Goal: Find specific page/section: Find specific page/section

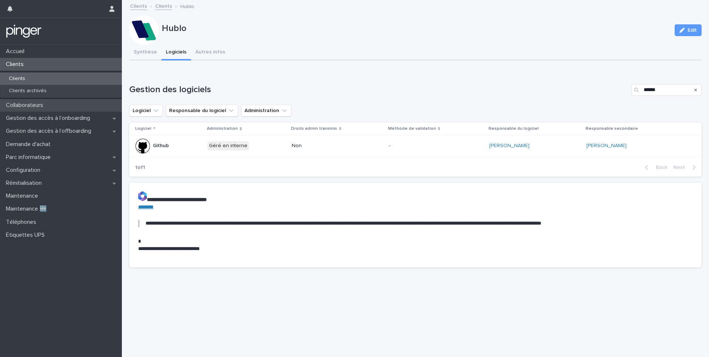
click at [23, 100] on div "Collaborateurs" at bounding box center [61, 105] width 122 height 13
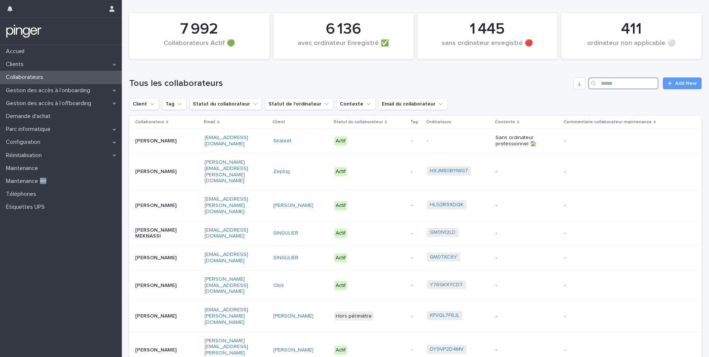
click at [614, 82] on input "Search" at bounding box center [623, 84] width 70 height 12
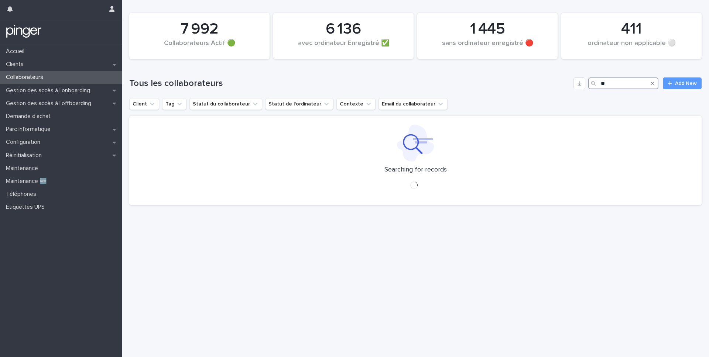
type input "*"
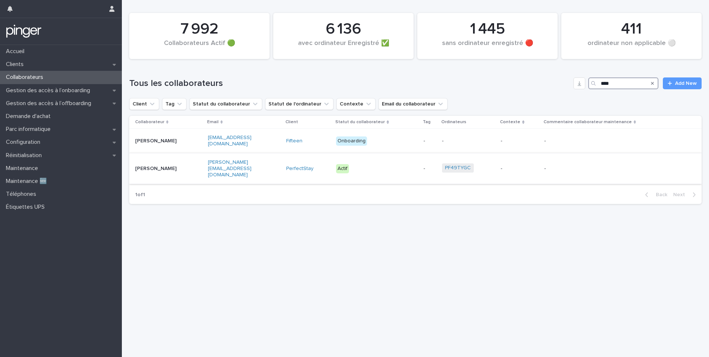
type input "****"
click at [160, 166] on p "[PERSON_NAME]" at bounding box center [158, 169] width 46 height 6
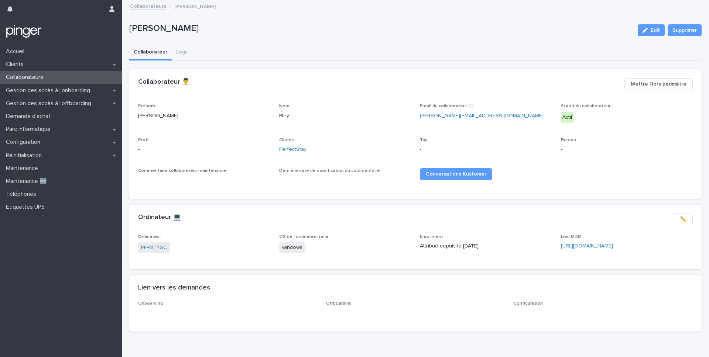
scroll to position [15, 0]
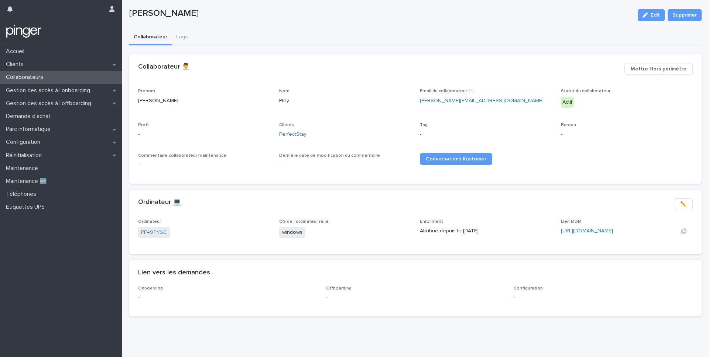
click at [568, 233] on link "[URL][DOMAIN_NAME]" at bounding box center [587, 230] width 52 height 5
